Goal: Check status: Check status

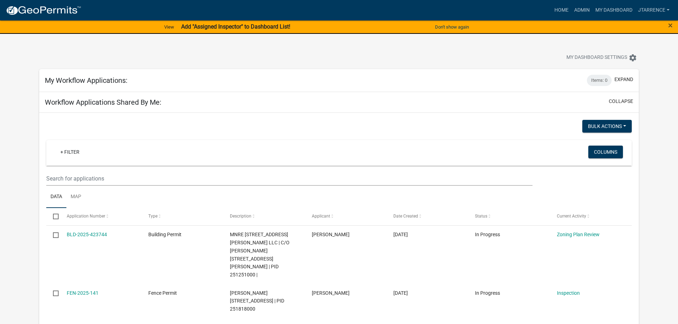
select select "3: 100"
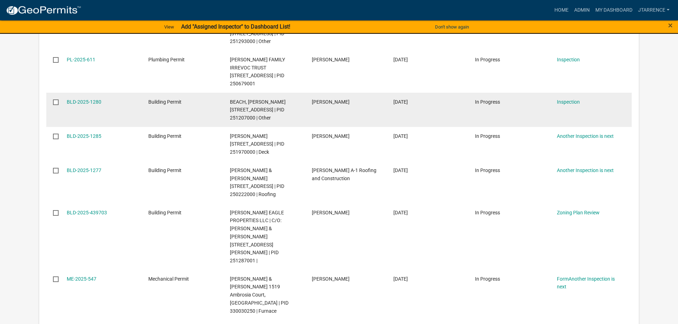
scroll to position [1692, 0]
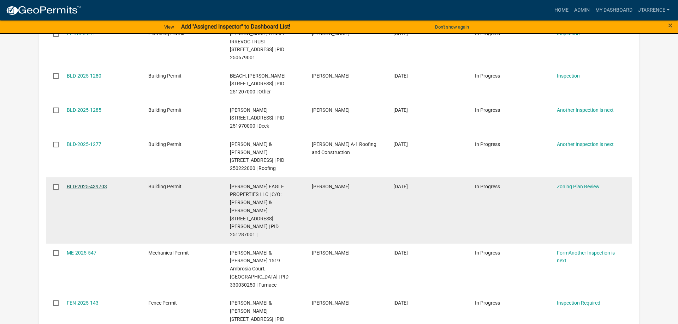
click at [92, 184] on link "BLD-2025-439703" at bounding box center [87, 187] width 40 height 6
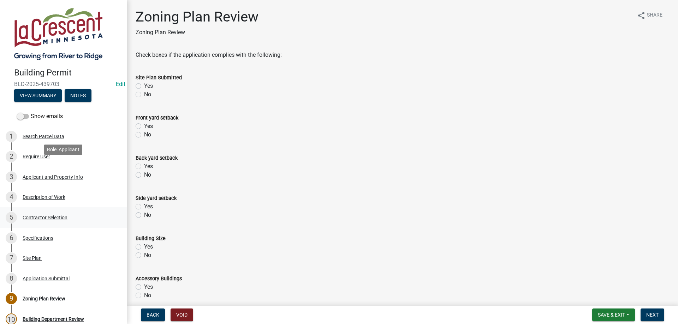
scroll to position [36, 0]
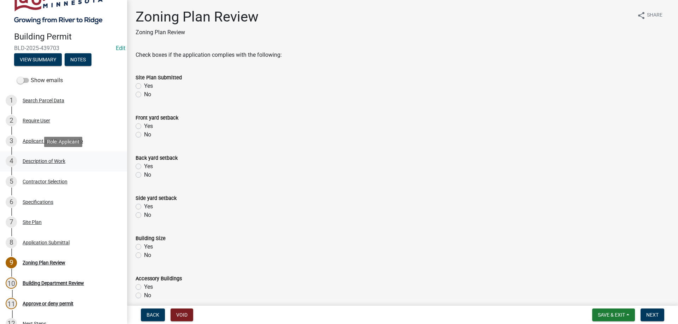
drag, startPoint x: 43, startPoint y: 160, endPoint x: 63, endPoint y: 154, distance: 20.7
click at [43, 161] on div "Description of Work" at bounding box center [44, 161] width 43 height 5
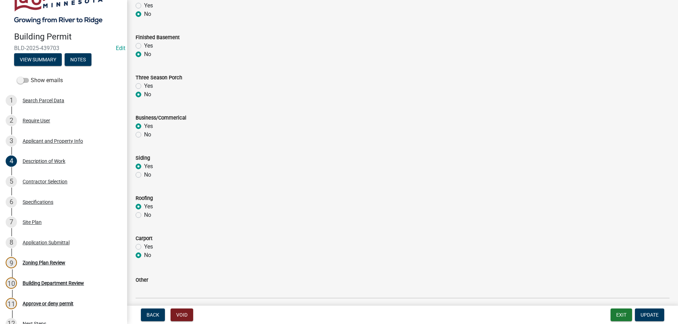
scroll to position [287, 0]
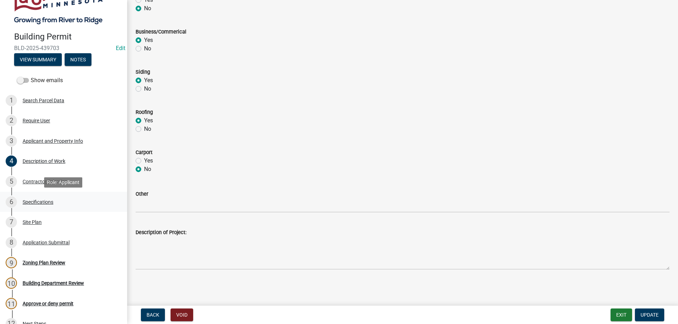
click at [45, 203] on div "Specifications" at bounding box center [38, 202] width 31 height 5
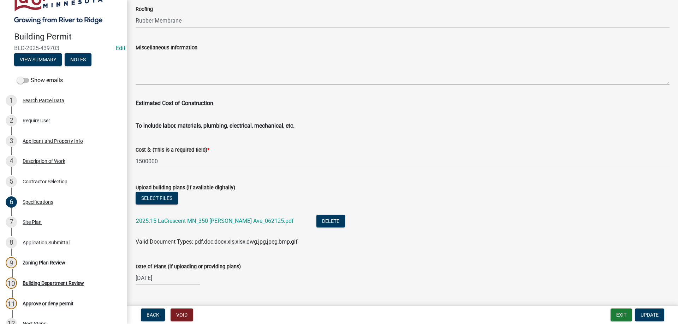
scroll to position [1168, 0]
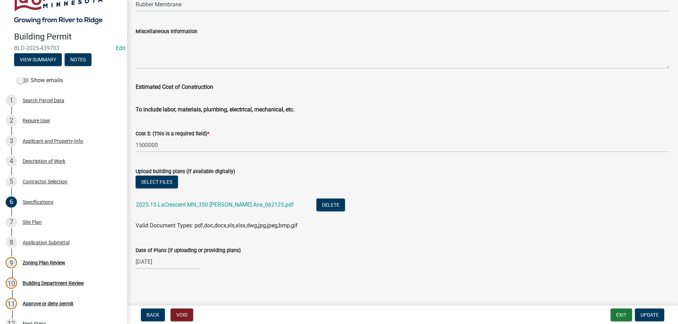
click at [180, 209] on div "2025.15 LaCrescent MN_350 [PERSON_NAME] Ave_062125.pdf" at bounding box center [220, 206] width 169 height 14
click at [180, 206] on link "2025.15 LaCrescent MN_350 [PERSON_NAME] Ave_062125.pdf" at bounding box center [215, 205] width 158 height 7
click at [618, 312] on button "Exit" at bounding box center [621, 315] width 22 height 13
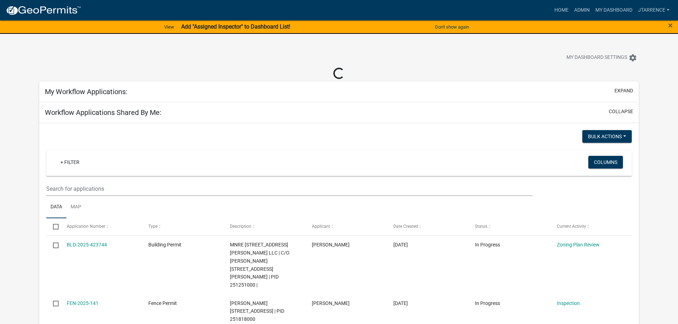
select select "3: 100"
